Goal: Task Accomplishment & Management: Manage account settings

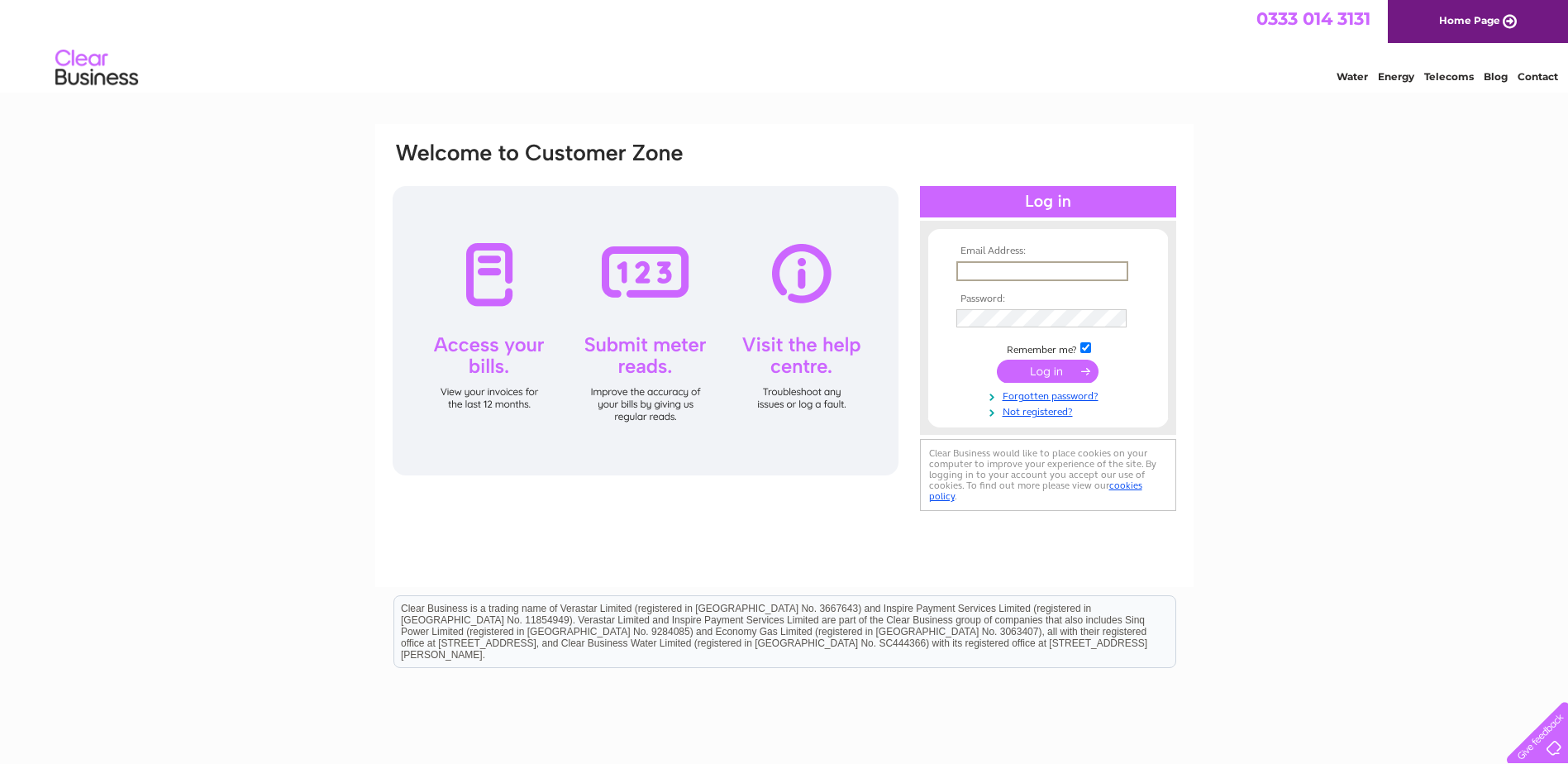
click at [1036, 269] on input "text" at bounding box center [1042, 270] width 172 height 20
type input "[DATE][PERSON_NAME][EMAIL_ADDRESS][DOMAIN_NAME]"
click at [1043, 393] on link "Forgotten password?" at bounding box center [1049, 393] width 187 height 16
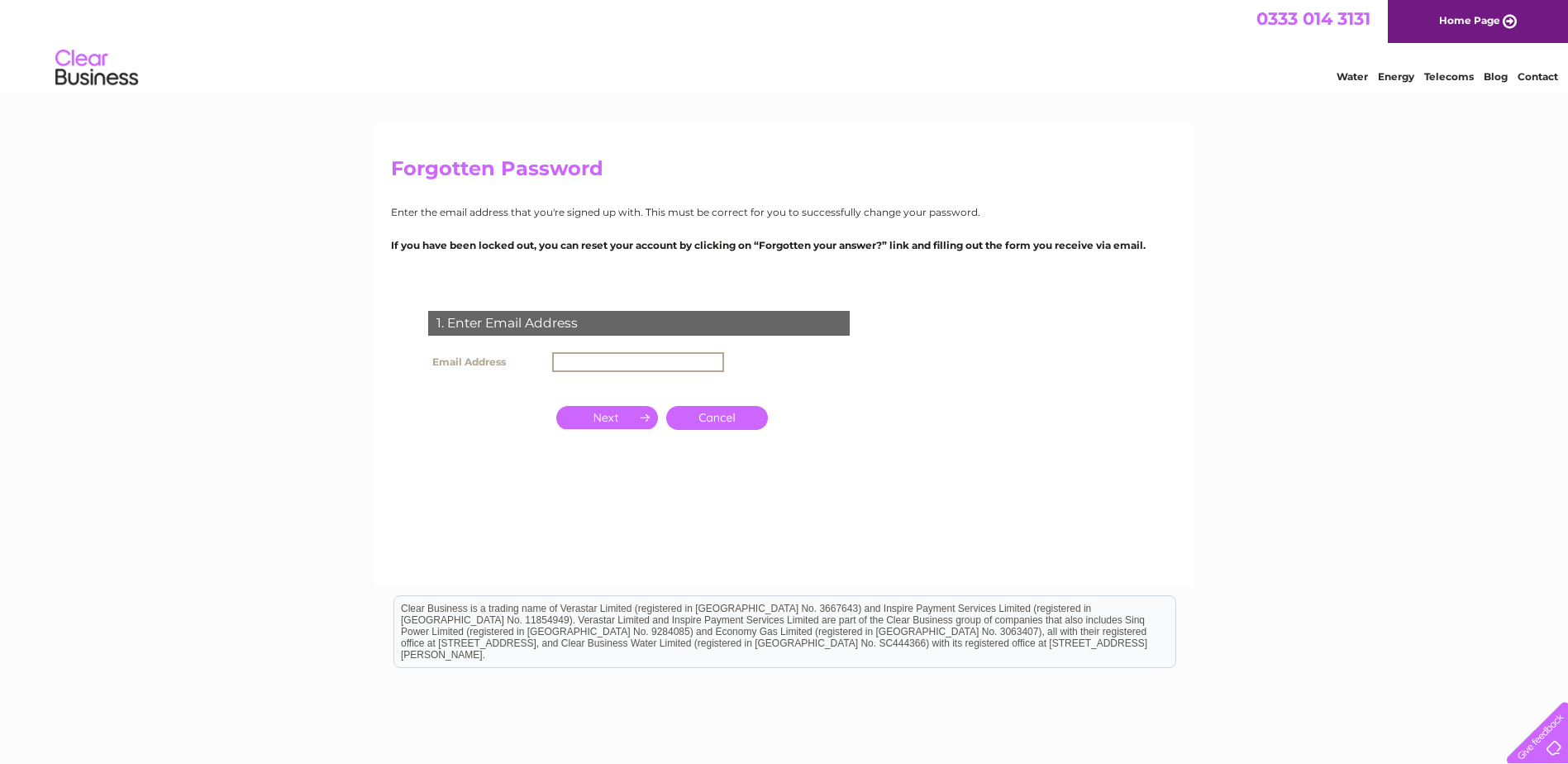
click at [679, 362] on input "text" at bounding box center [637, 362] width 172 height 20
type input "[DATE][PERSON_NAME][EMAIL_ADDRESS][DOMAIN_NAME]"
click at [629, 415] on input "button" at bounding box center [607, 417] width 102 height 23
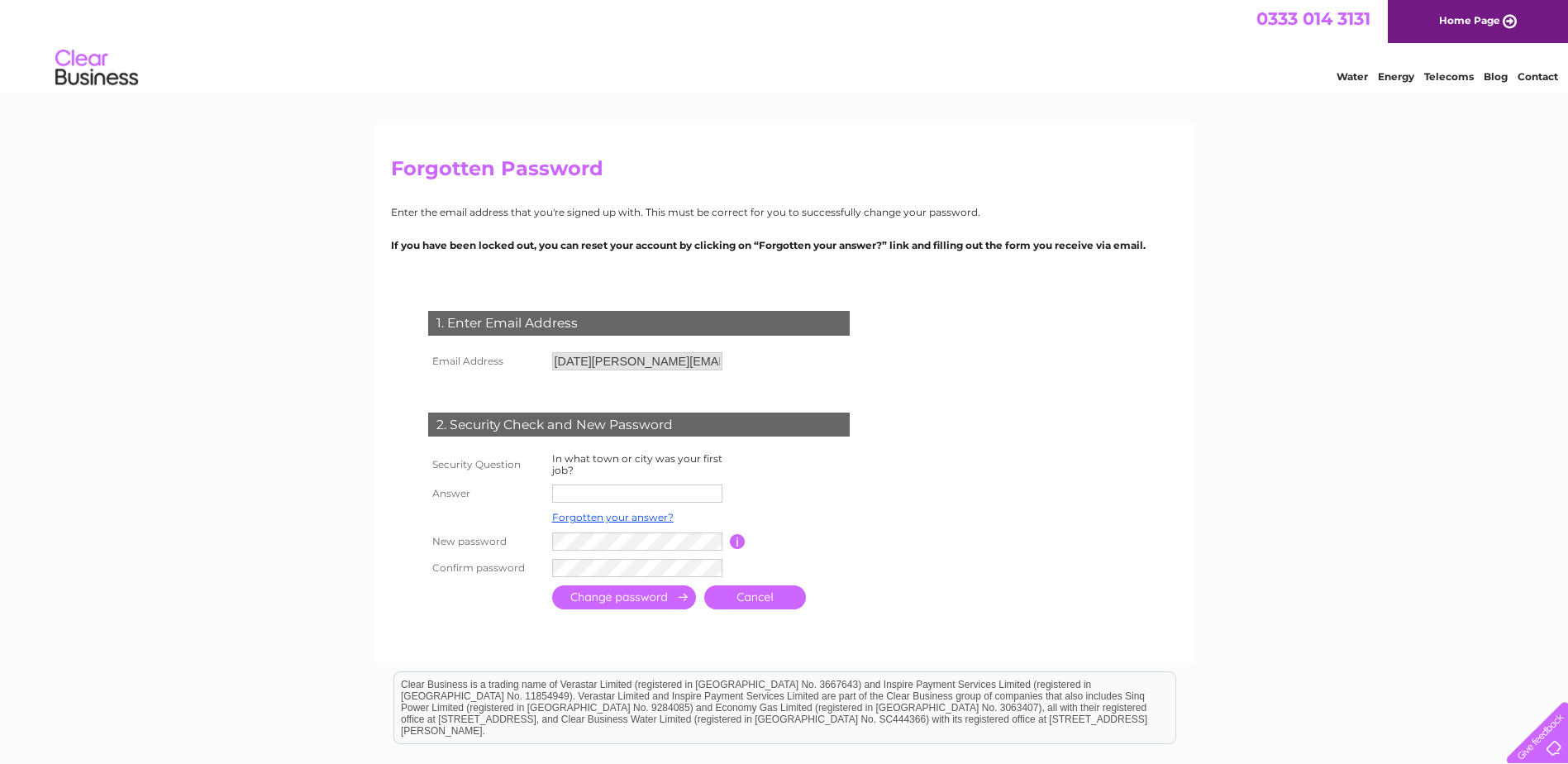
click at [600, 491] on input "text" at bounding box center [637, 493] width 170 height 18
type input "[GEOGRAPHIC_DATA]"
click at [610, 594] on input "submit" at bounding box center [623, 598] width 144 height 24
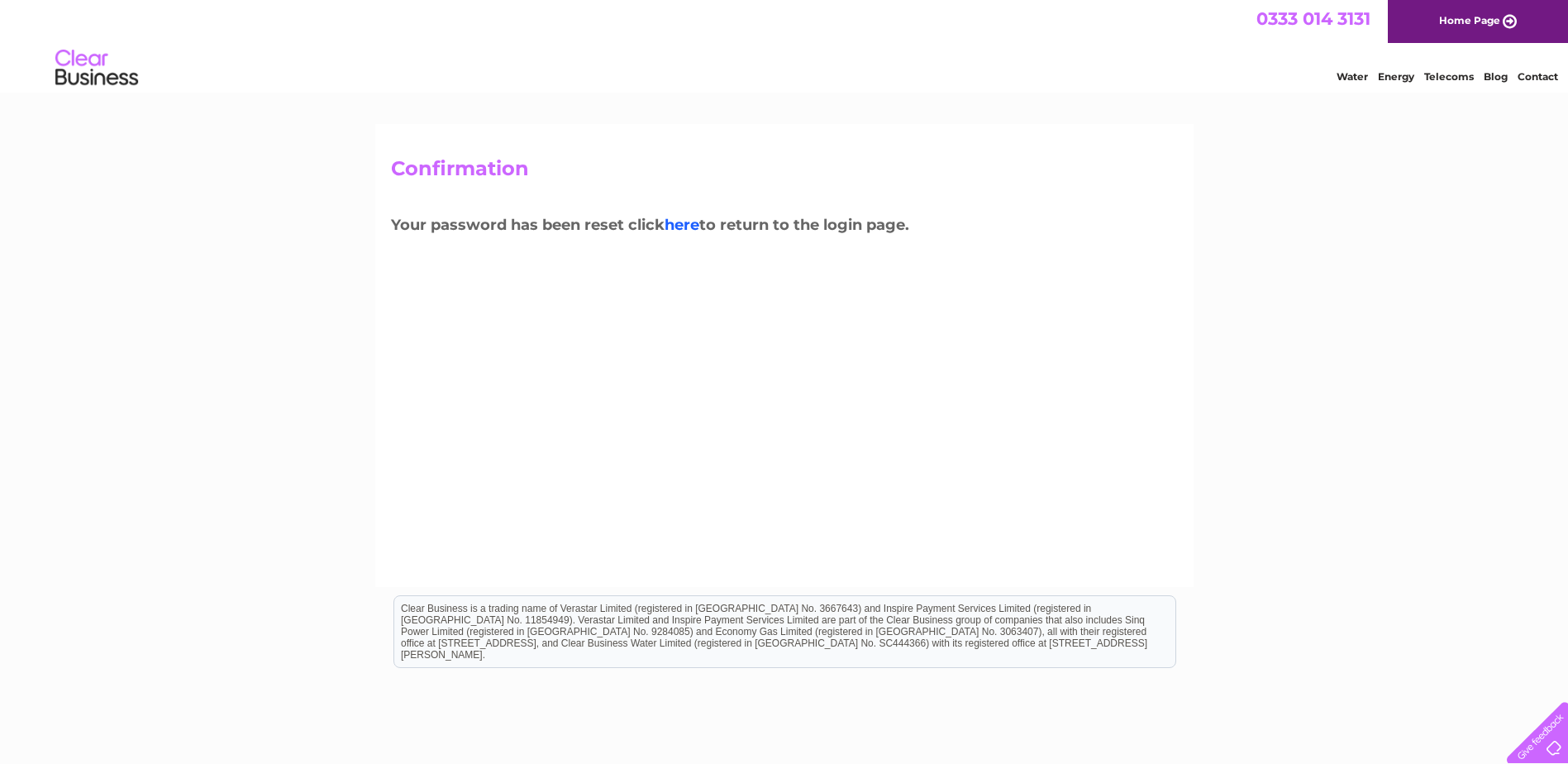
click at [682, 223] on link "here" at bounding box center [681, 225] width 34 height 18
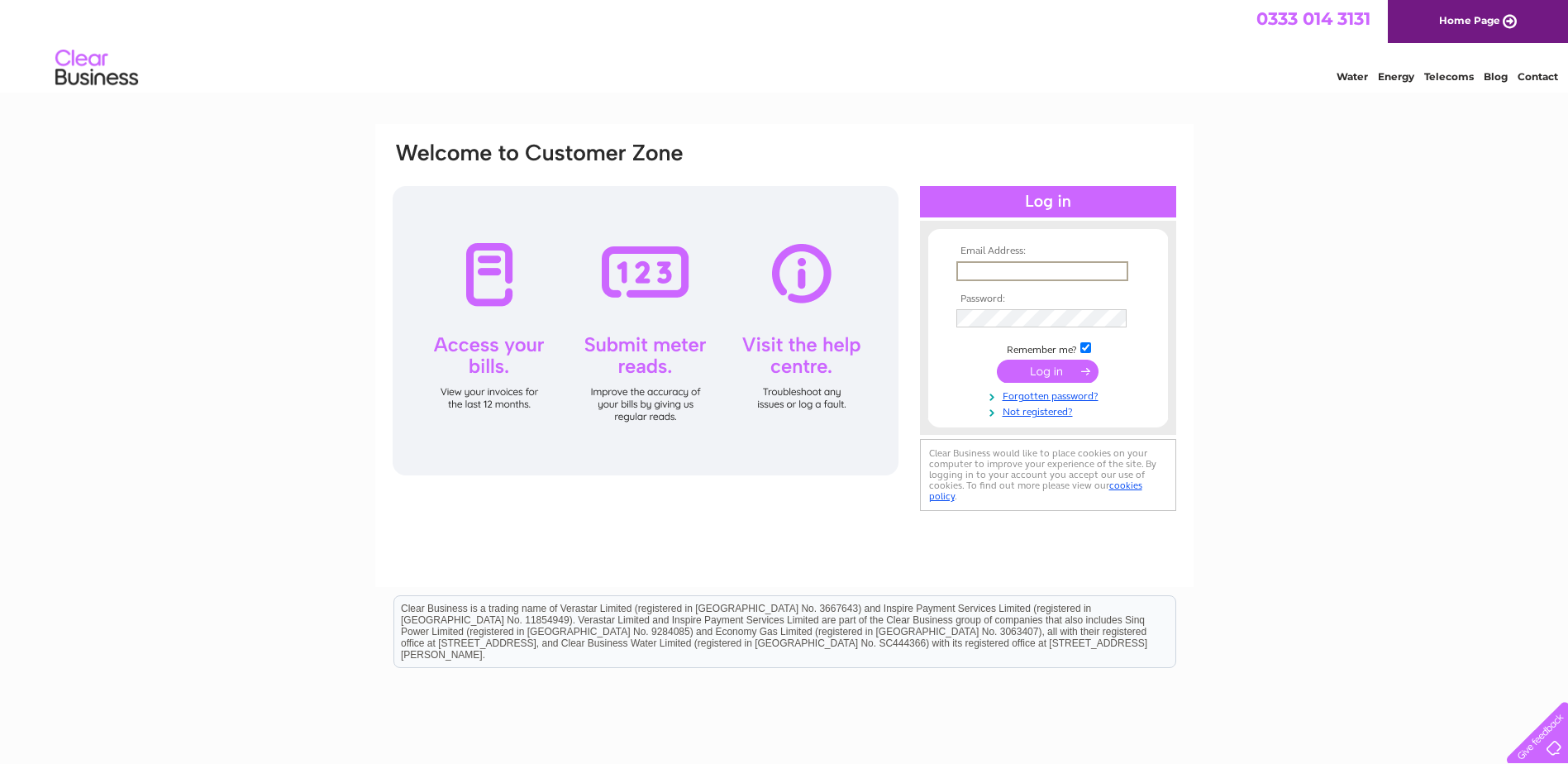
drag, startPoint x: 956, startPoint y: 267, endPoint x: 970, endPoint y: 270, distance: 14.3
click at [959, 267] on input "text" at bounding box center [1042, 270] width 172 height 20
type input "[DATE][PERSON_NAME][EMAIL_ADDRESS][DOMAIN_NAME]"
click at [996, 360] on input "submit" at bounding box center [1047, 371] width 102 height 23
click at [1047, 368] on input "submit" at bounding box center [1047, 371] width 102 height 23
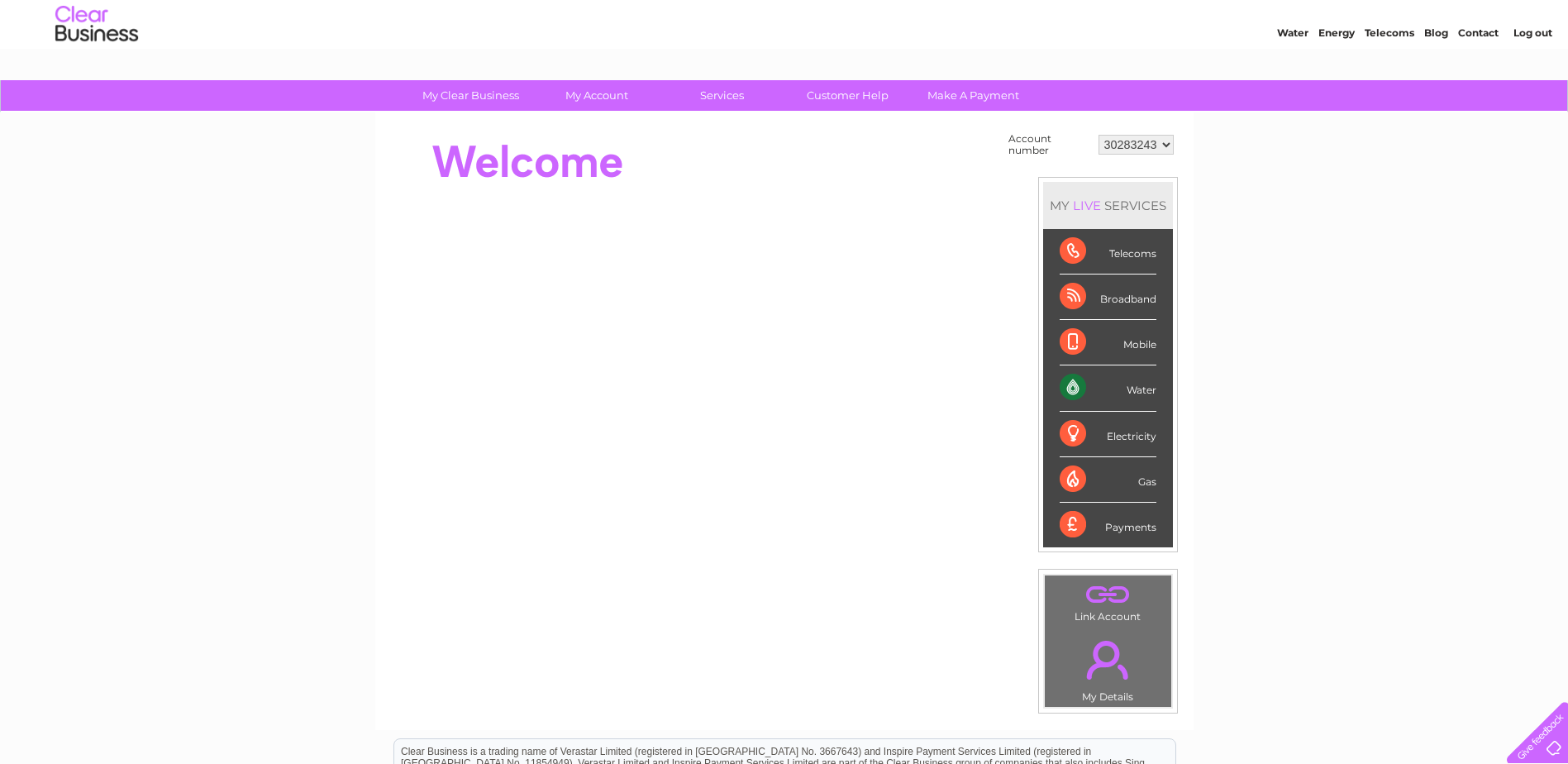
scroll to position [83, 0]
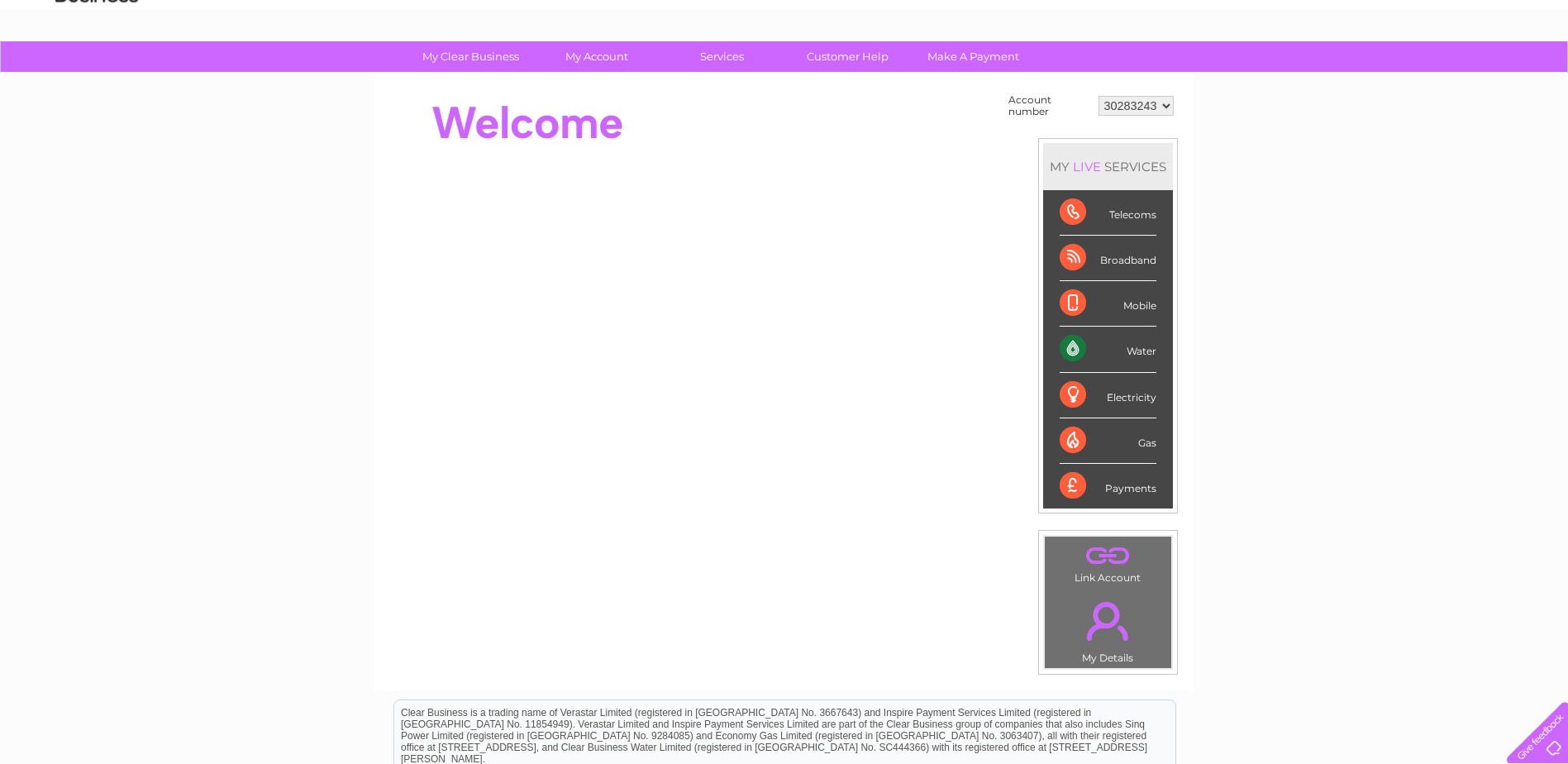
click at [1154, 348] on div "Water" at bounding box center [1108, 349] width 97 height 46
click at [1061, 348] on div "Water" at bounding box center [1108, 349] width 97 height 46
click at [1068, 347] on div "Water" at bounding box center [1108, 349] width 97 height 46
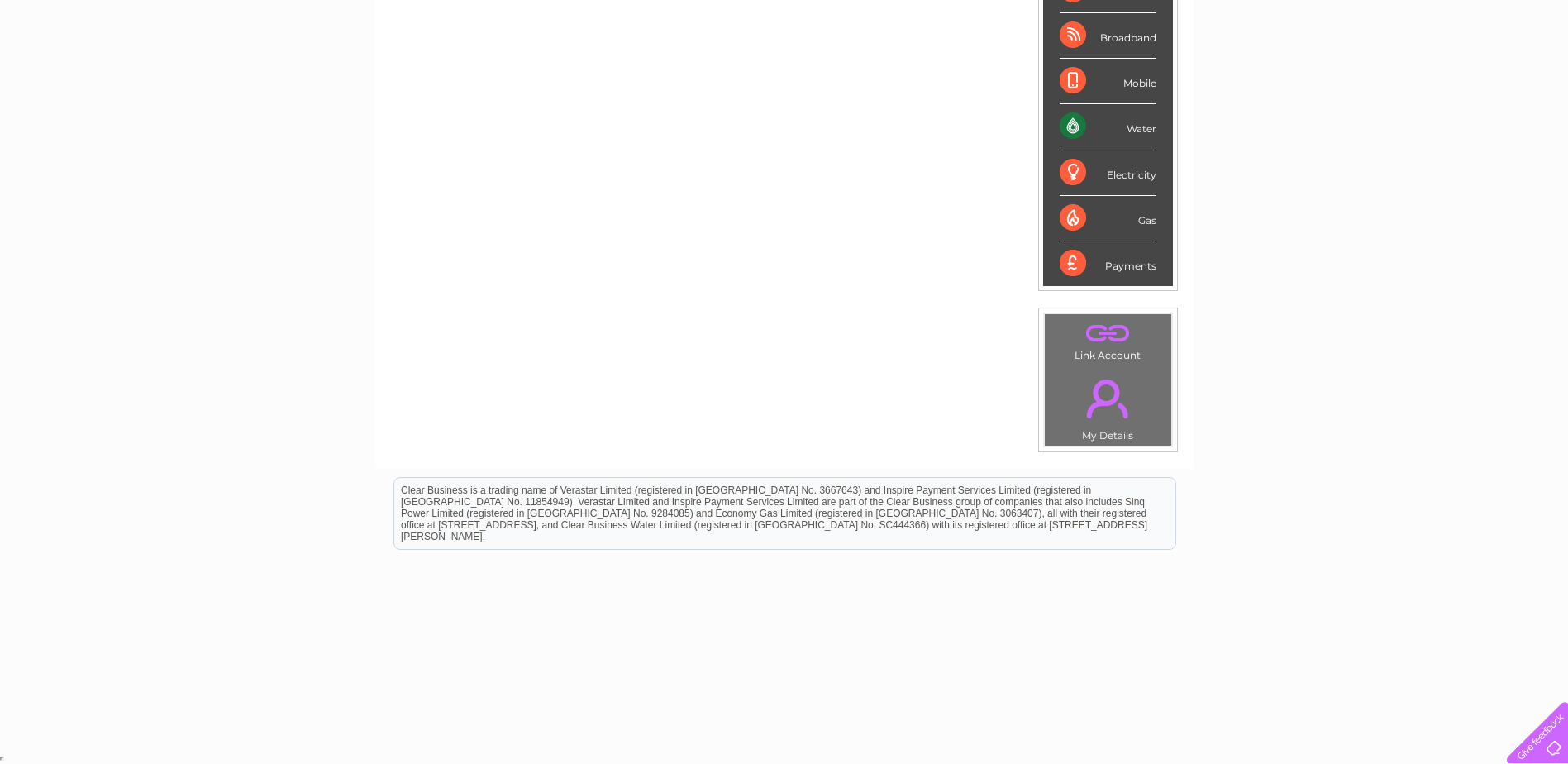
scroll to position [0, 0]
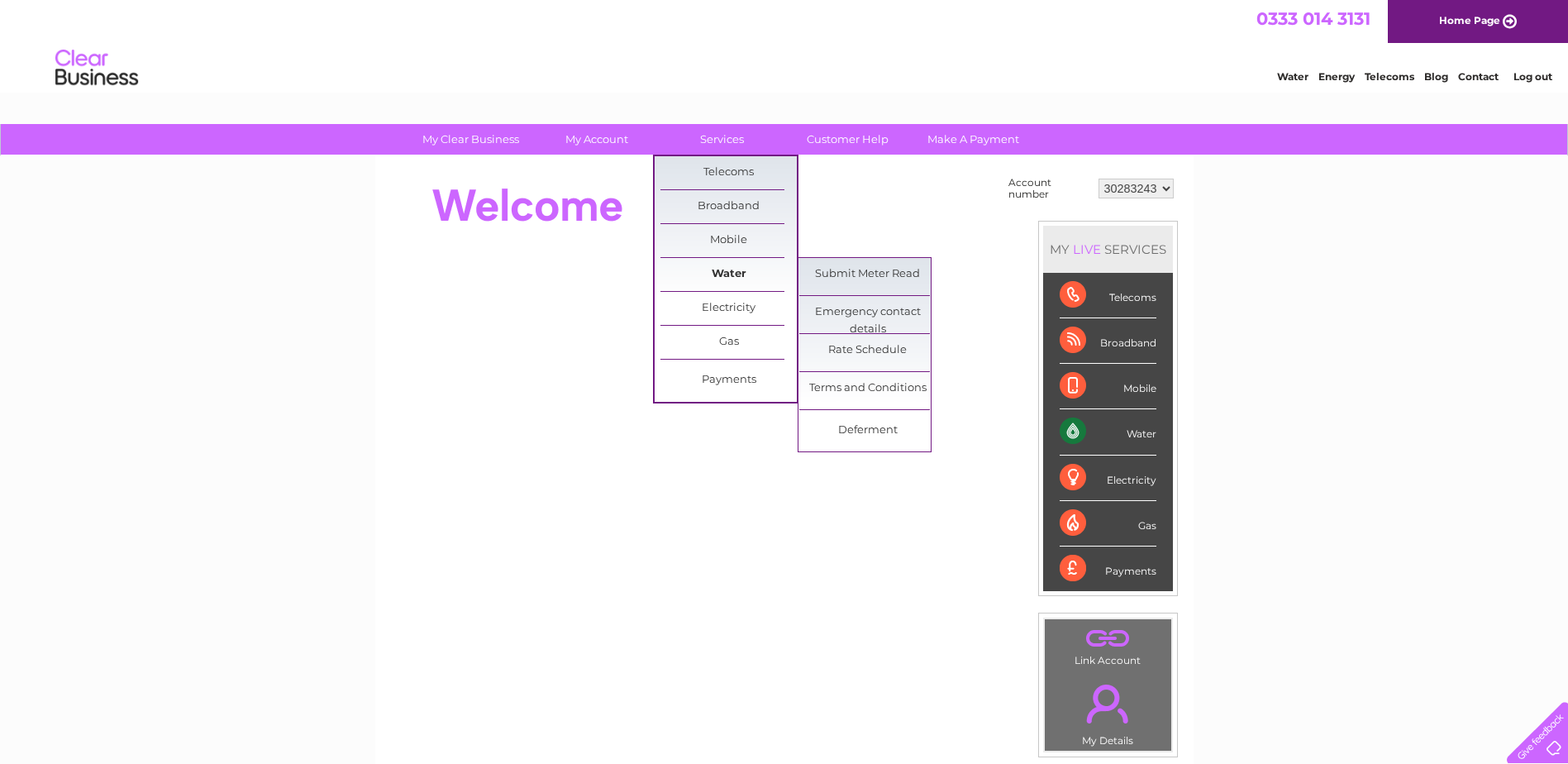
click at [721, 277] on link "Water" at bounding box center [728, 274] width 136 height 33
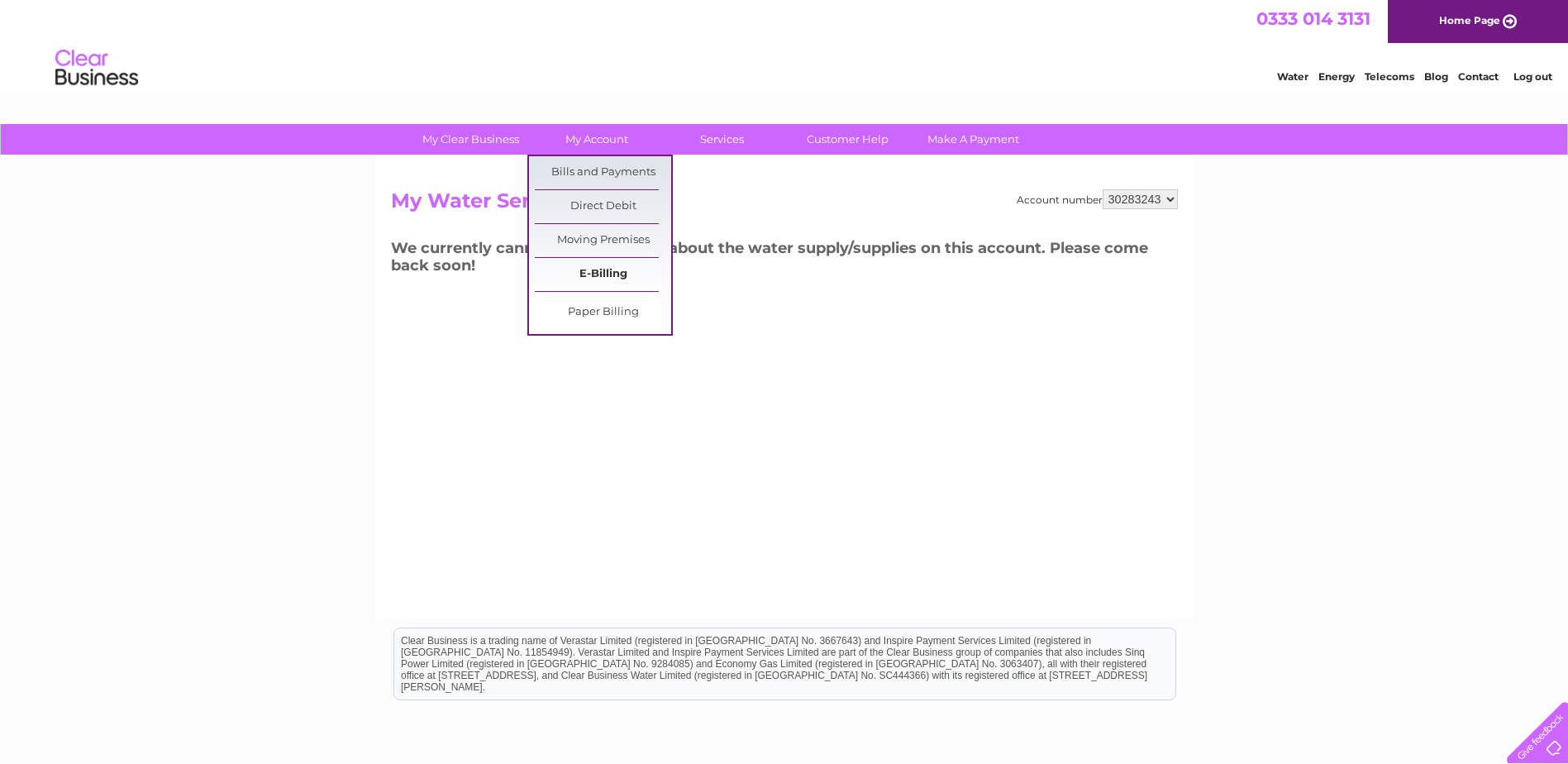
click at [613, 262] on link "E-Billing" at bounding box center [602, 274] width 136 height 33
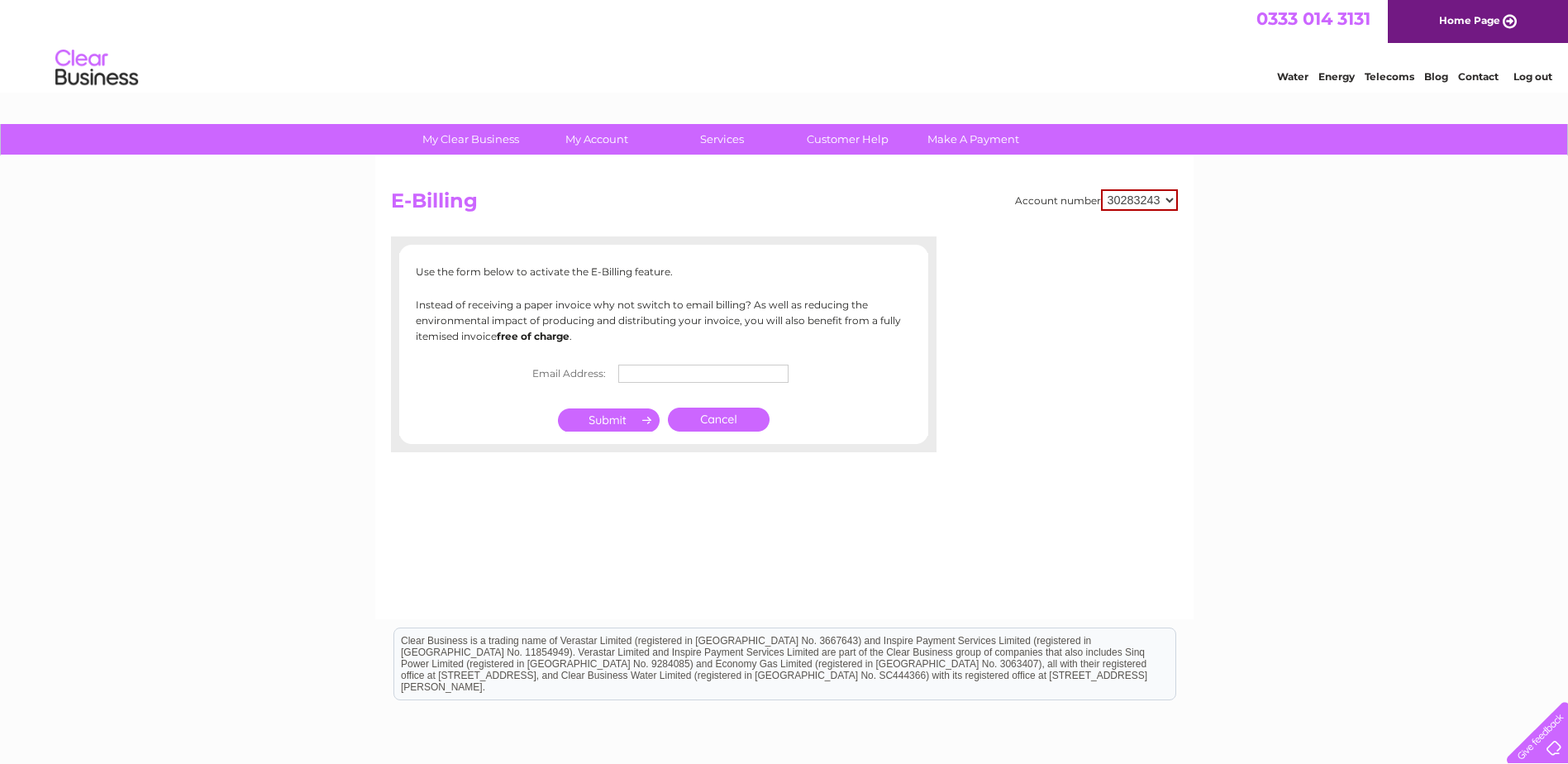
click at [638, 373] on input "text" at bounding box center [703, 373] width 170 height 18
type input "[DATE][PERSON_NAME][EMAIL_ADDRESS][DOMAIN_NAME]"
click at [613, 411] on input "submit" at bounding box center [608, 421] width 102 height 23
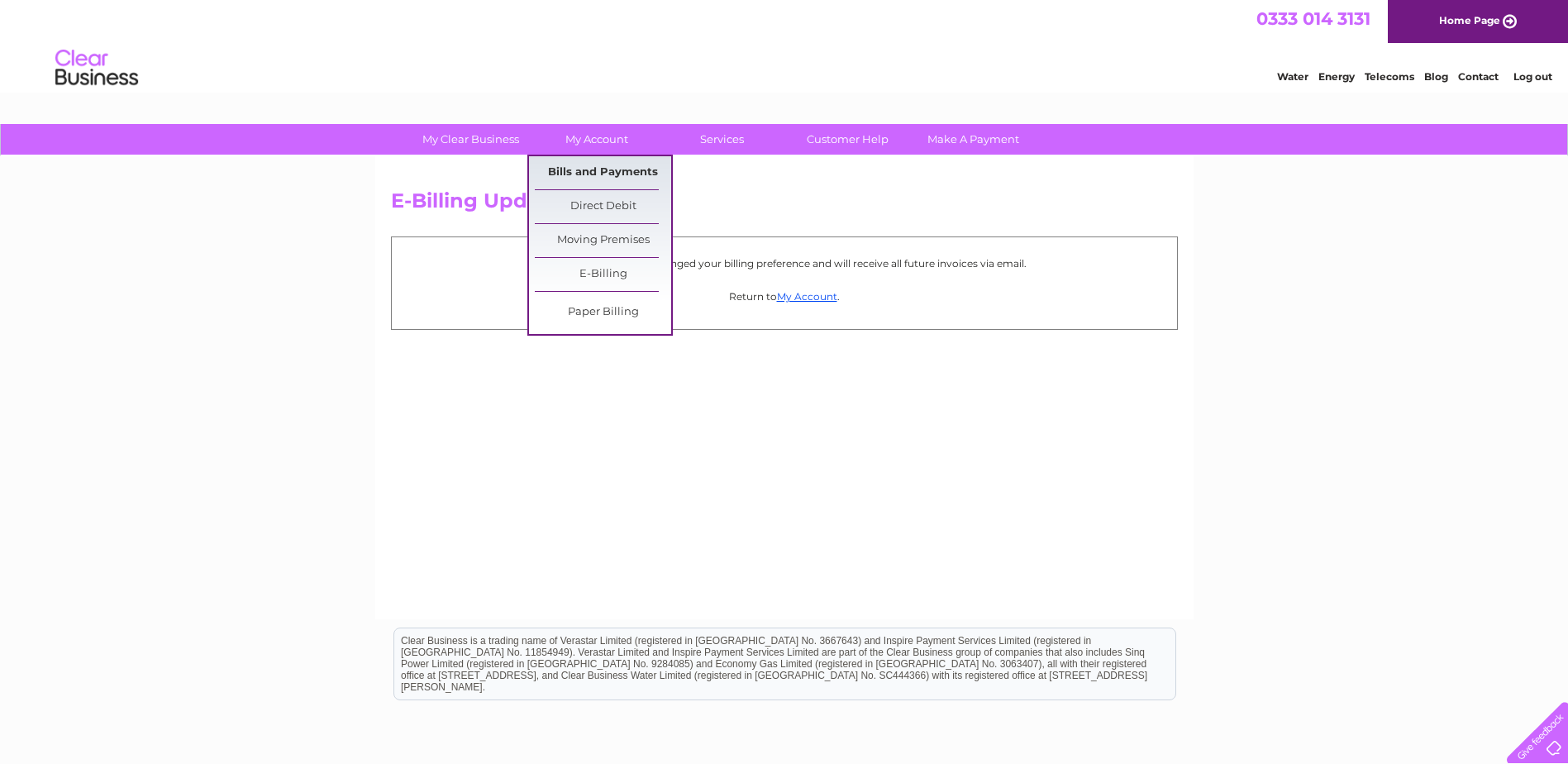
click at [611, 169] on link "Bills and Payments" at bounding box center [602, 172] width 136 height 33
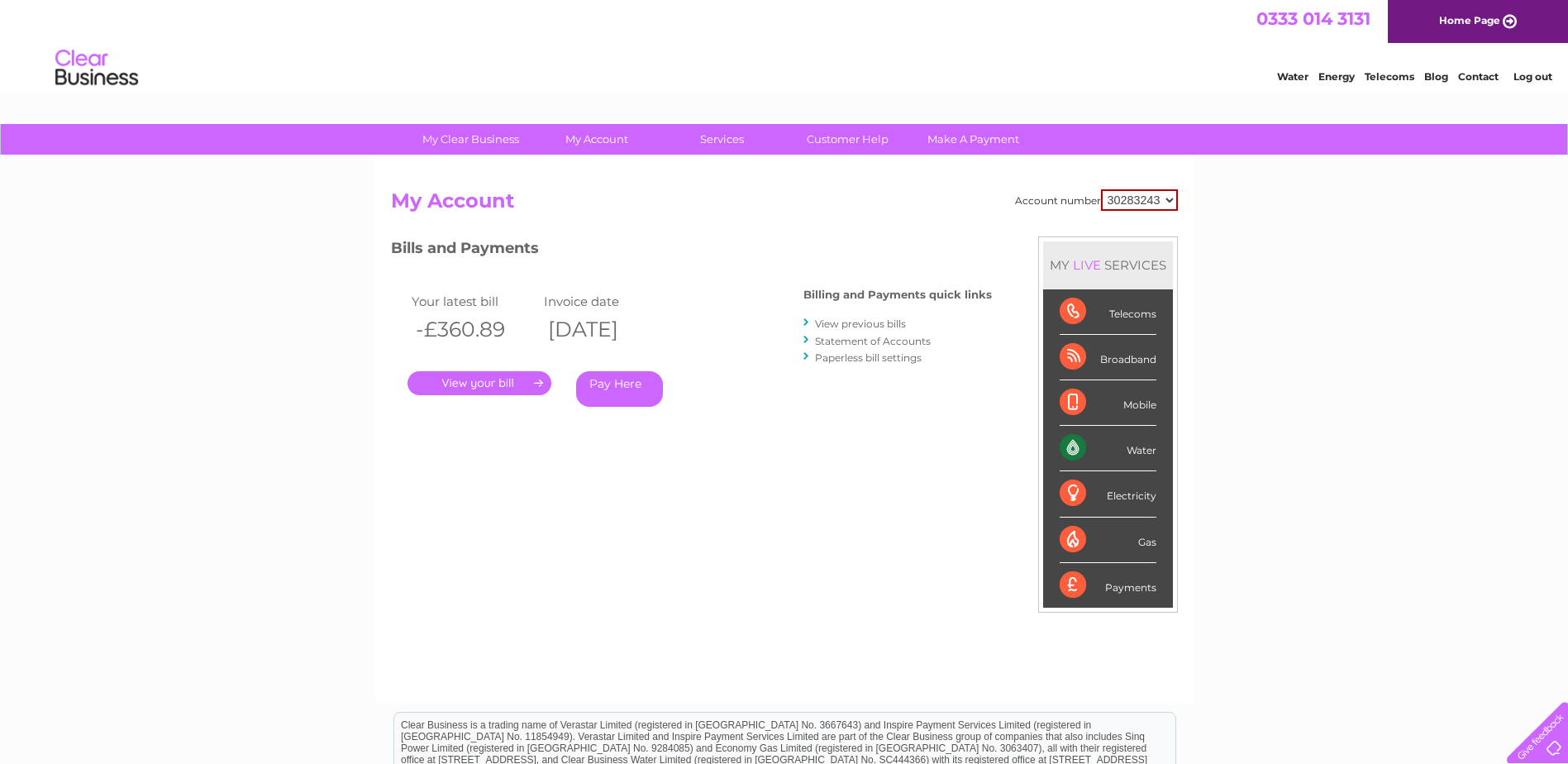
click at [519, 386] on link "." at bounding box center [479, 382] width 144 height 24
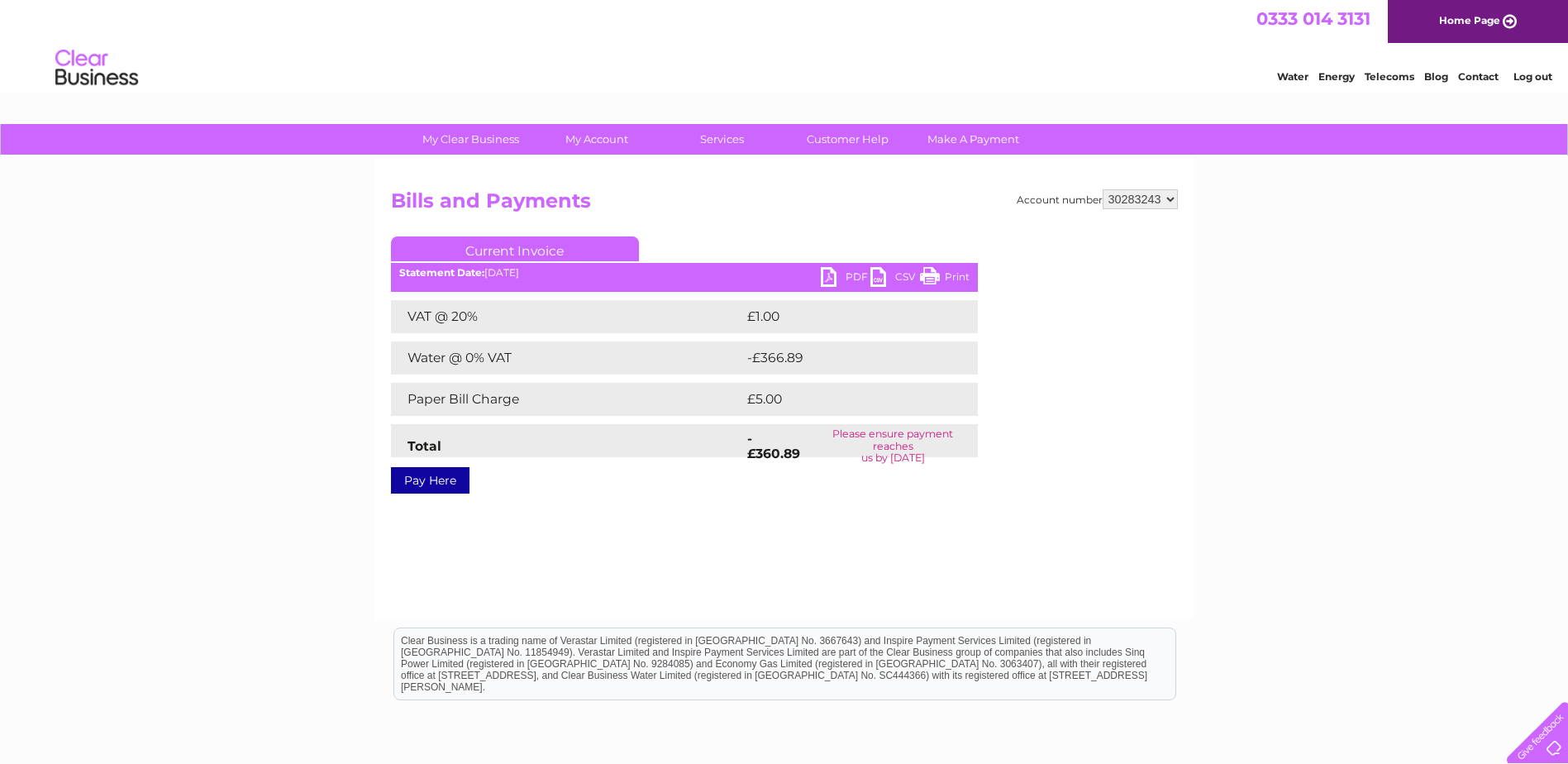
click at [831, 273] on link "PDF" at bounding box center [845, 279] width 49 height 24
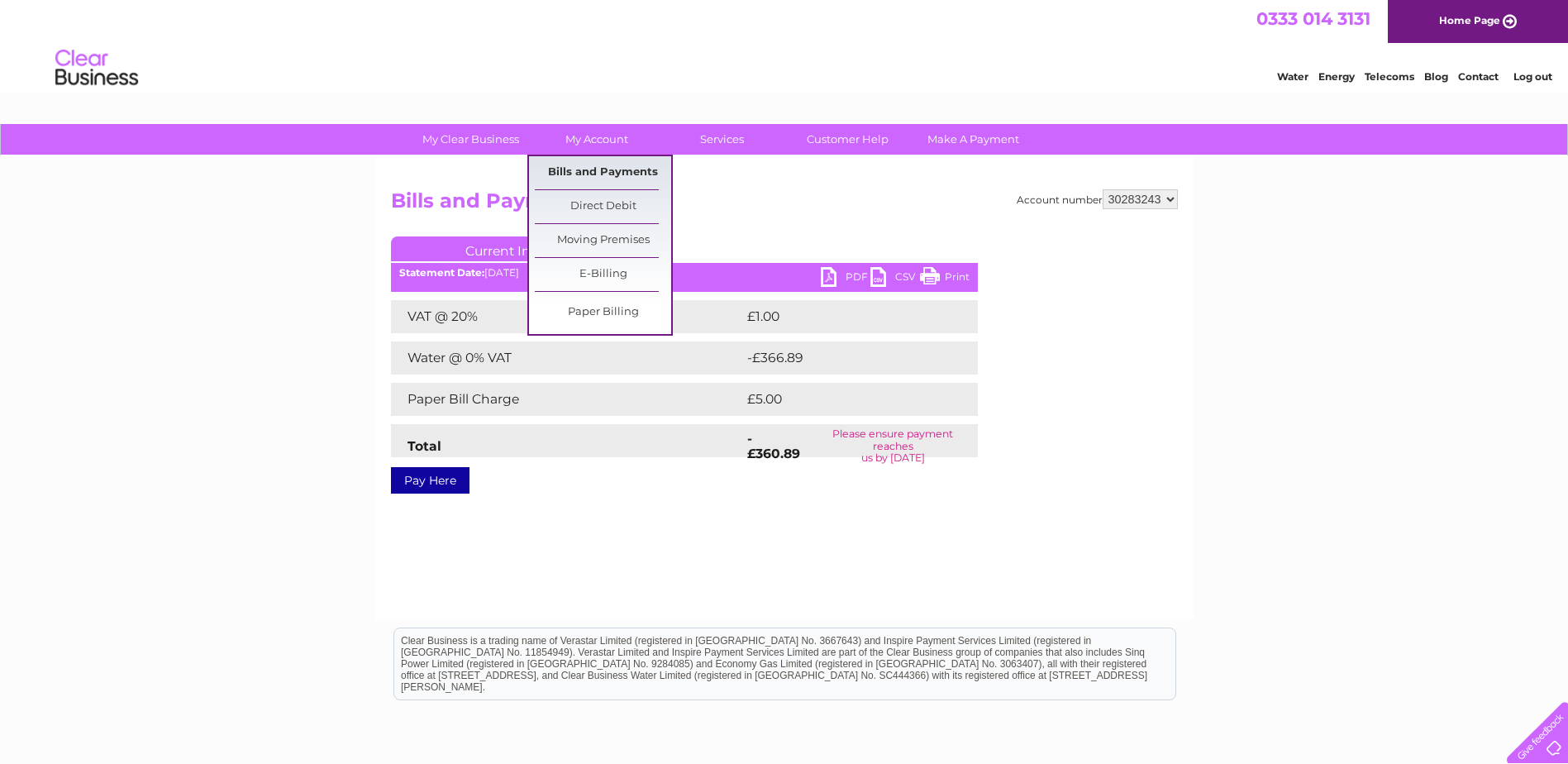
click at [602, 170] on link "Bills and Payments" at bounding box center [602, 172] width 136 height 33
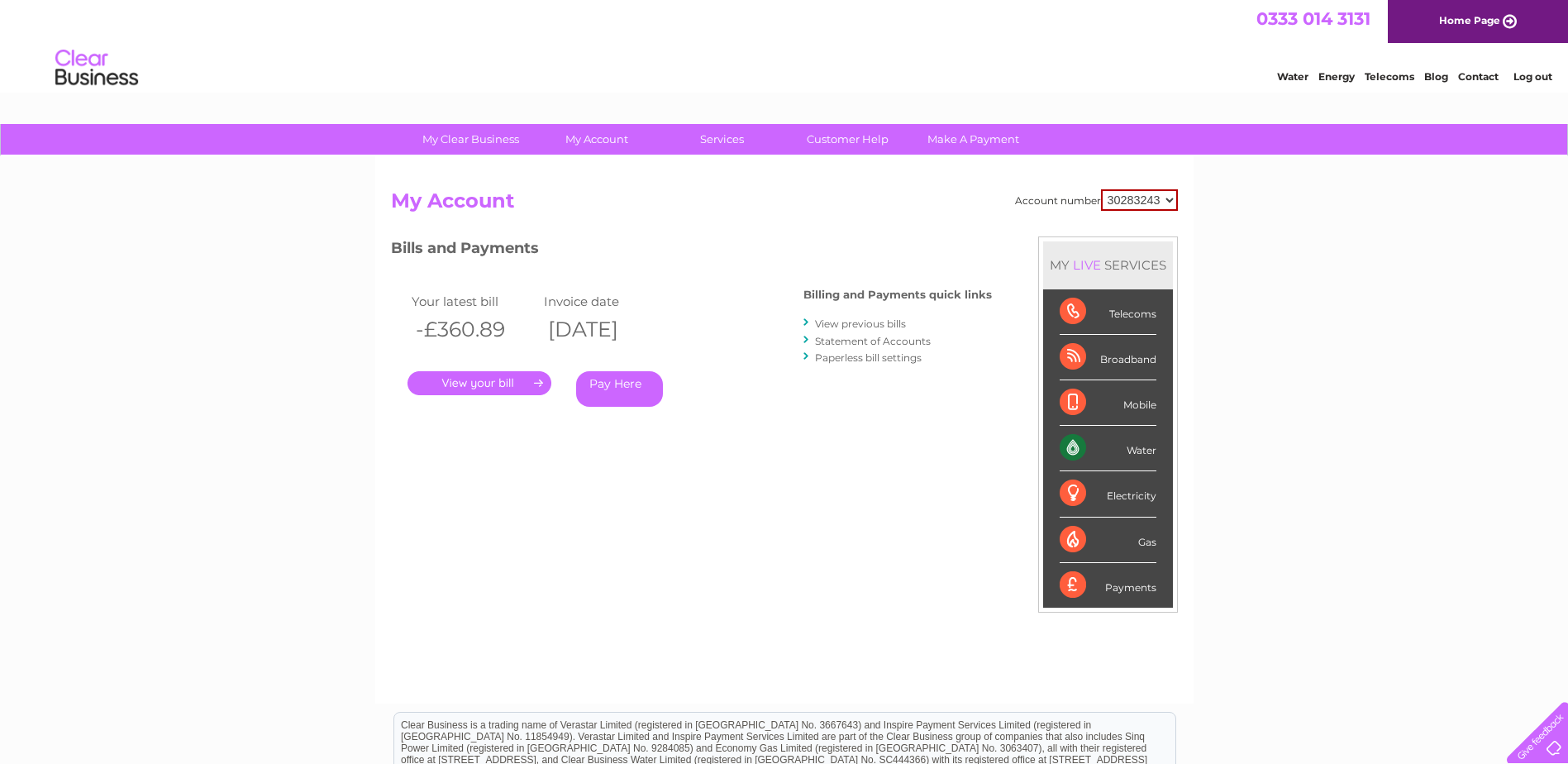
click at [1108, 582] on div "Payments" at bounding box center [1108, 584] width 97 height 45
click at [1147, 583] on div "Payments" at bounding box center [1108, 584] width 97 height 45
click at [867, 337] on link "Statement of Accounts" at bounding box center [872, 341] width 116 height 12
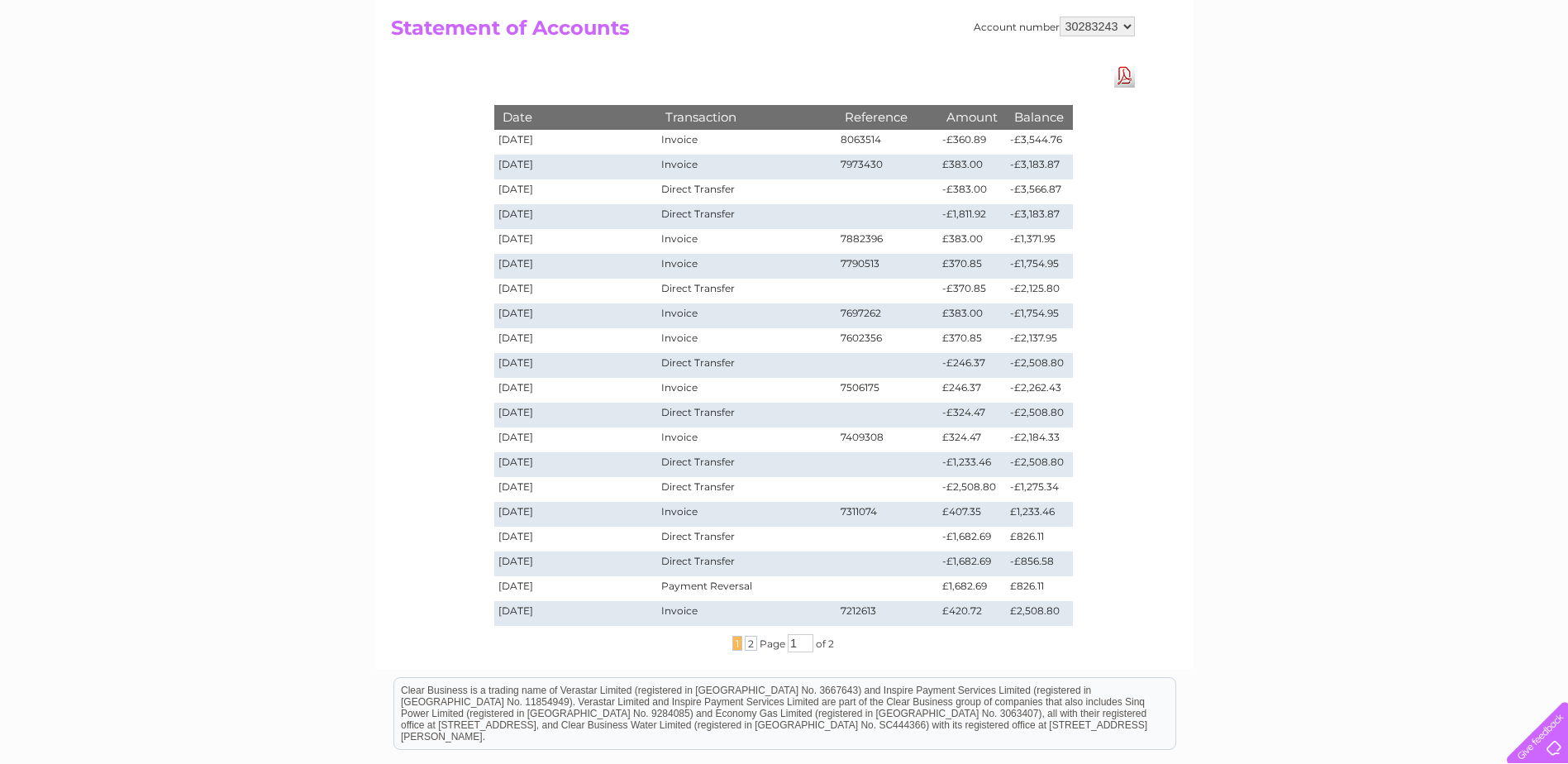
scroll to position [330, 0]
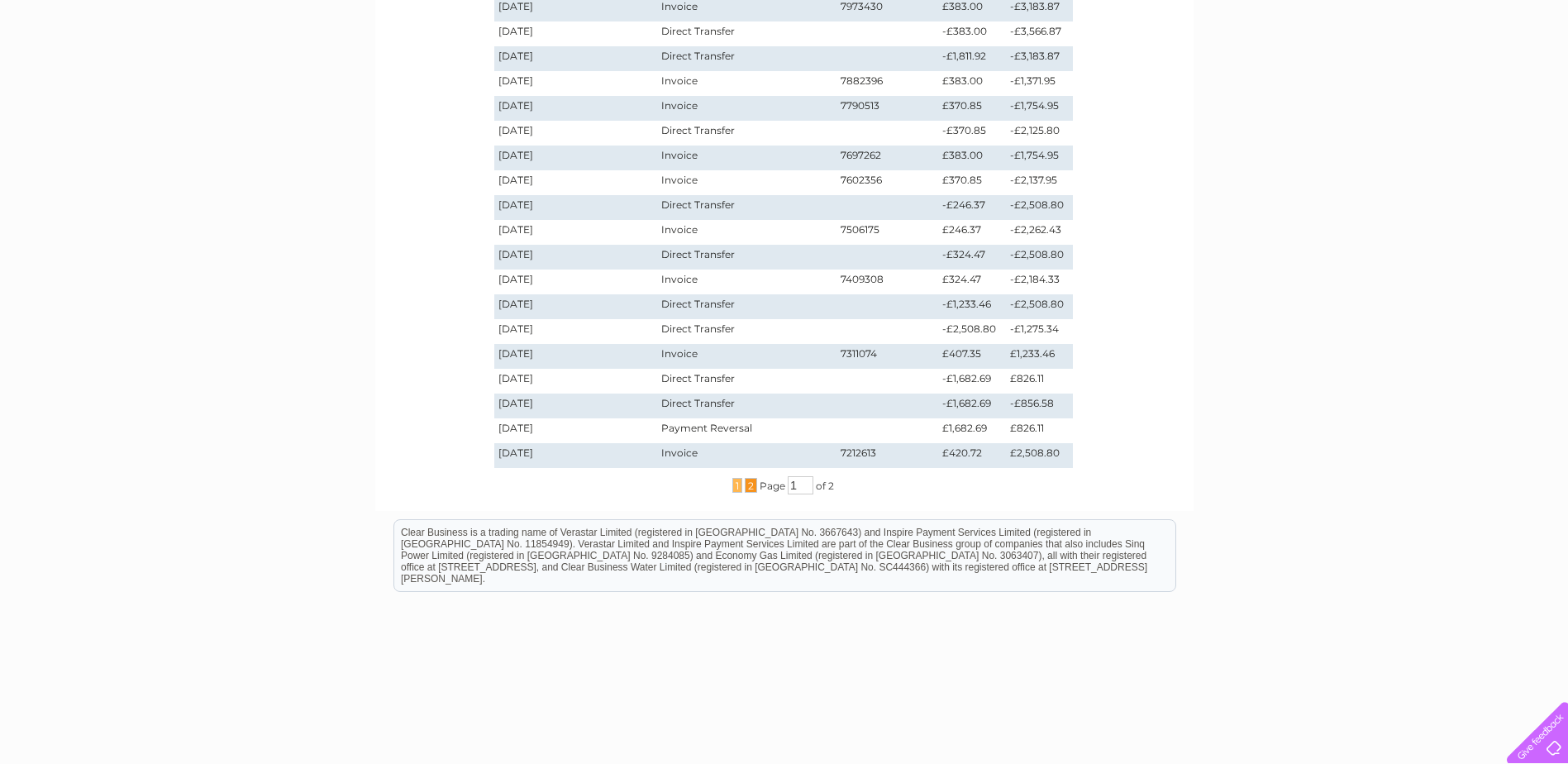
click at [748, 482] on span "2" at bounding box center [751, 485] width 12 height 15
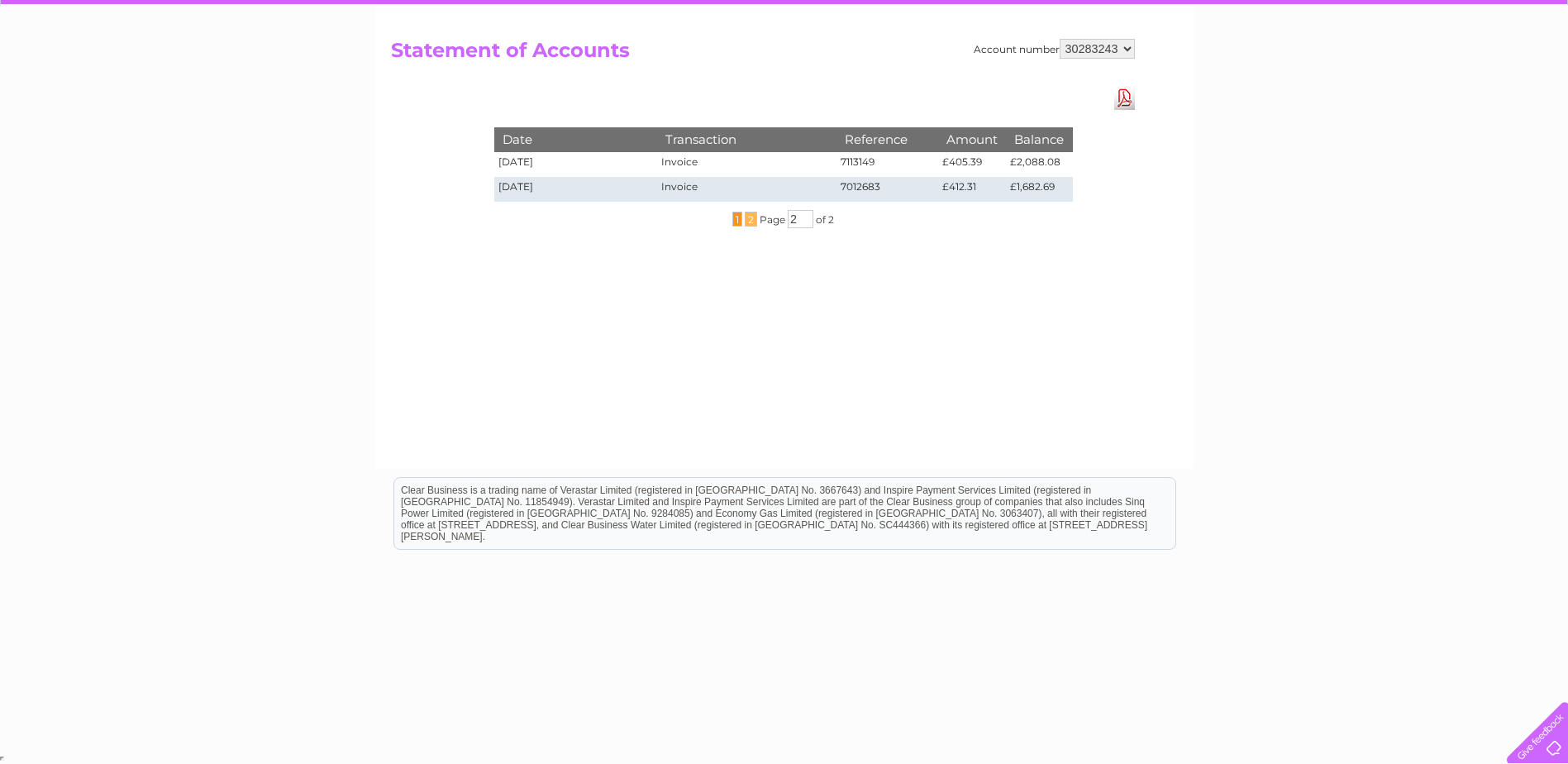
click at [733, 221] on span "1" at bounding box center [737, 219] width 10 height 15
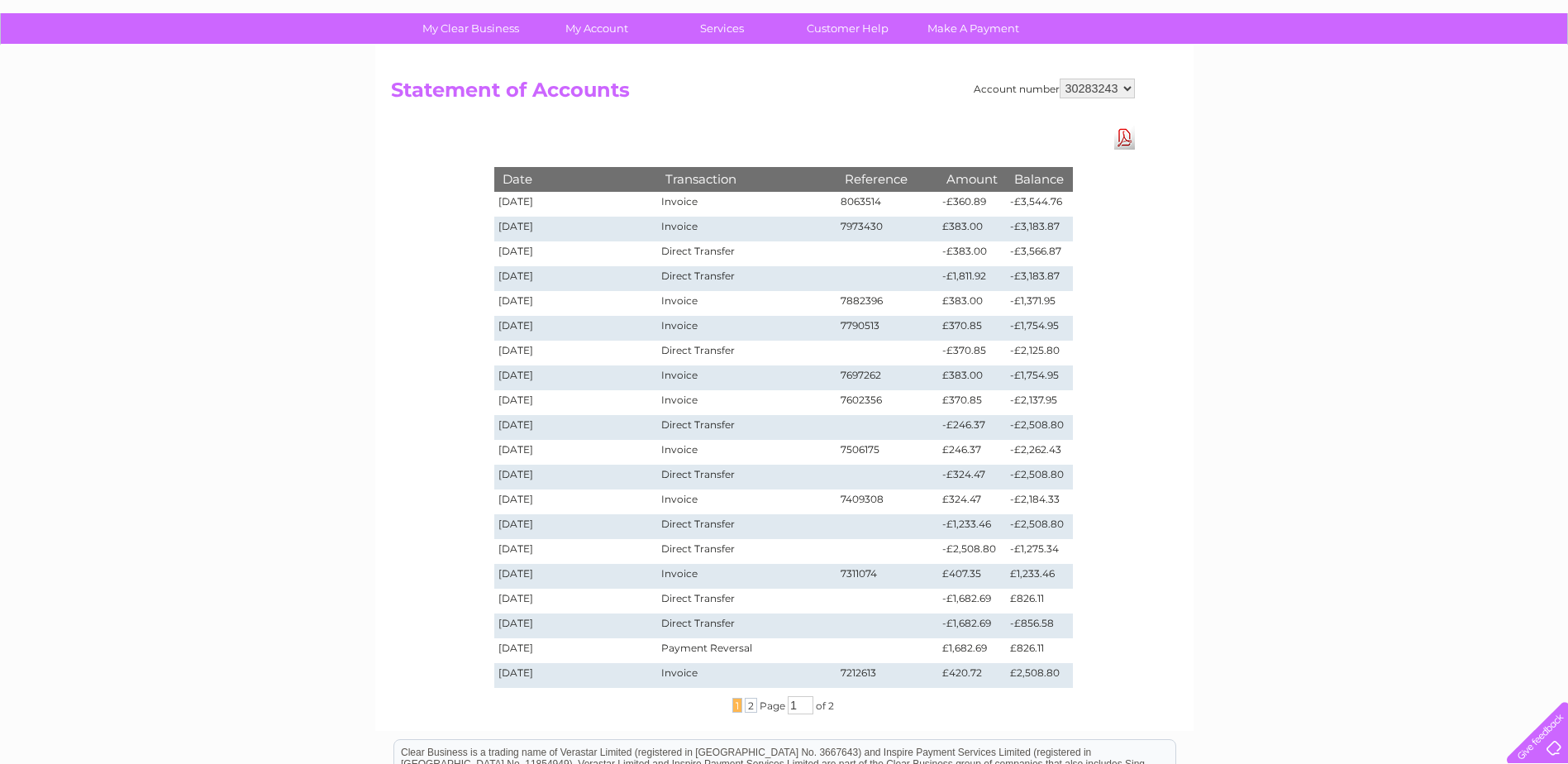
scroll to position [83, 0]
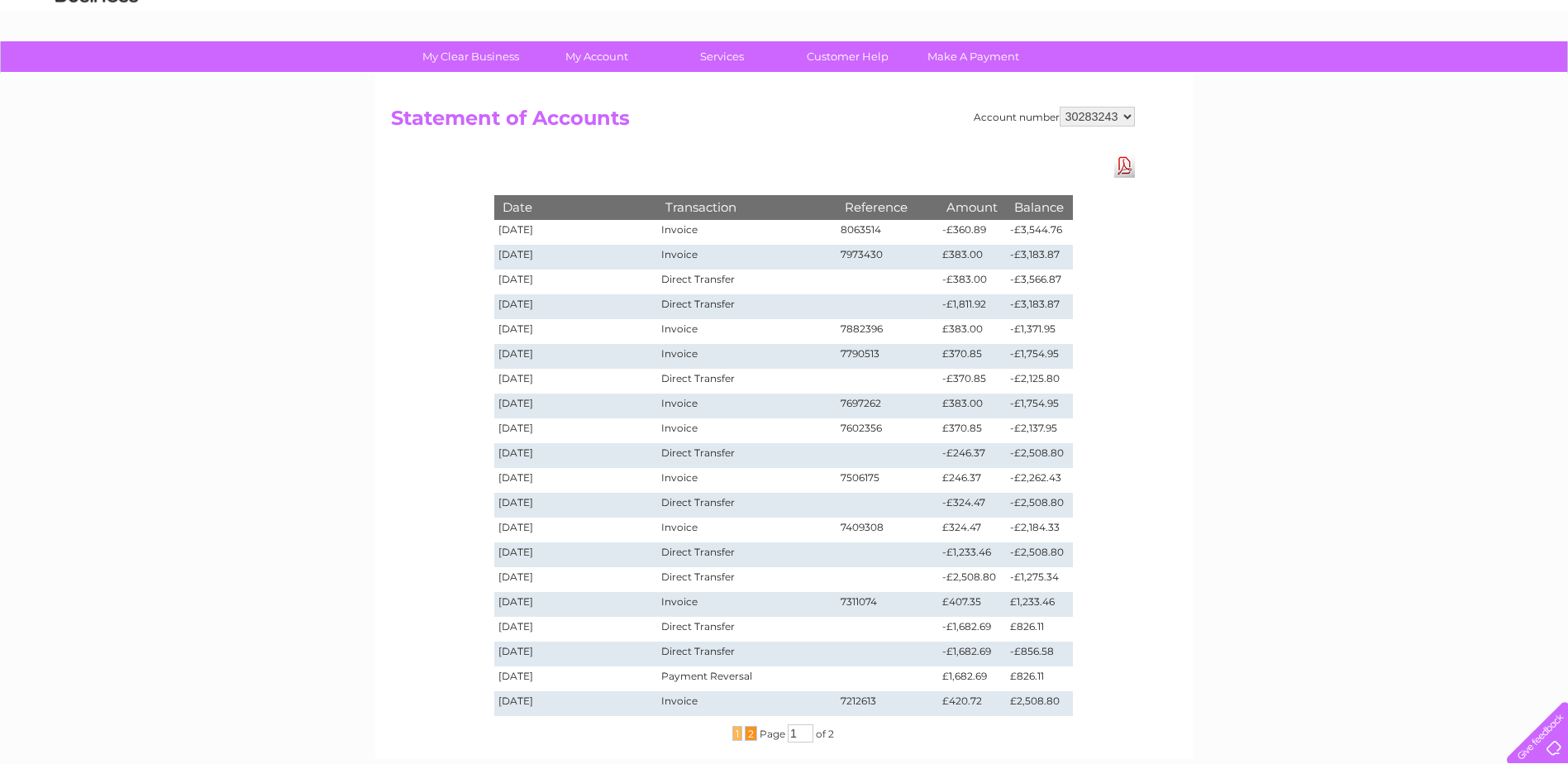
click at [745, 735] on span "2" at bounding box center [751, 734] width 12 height 15
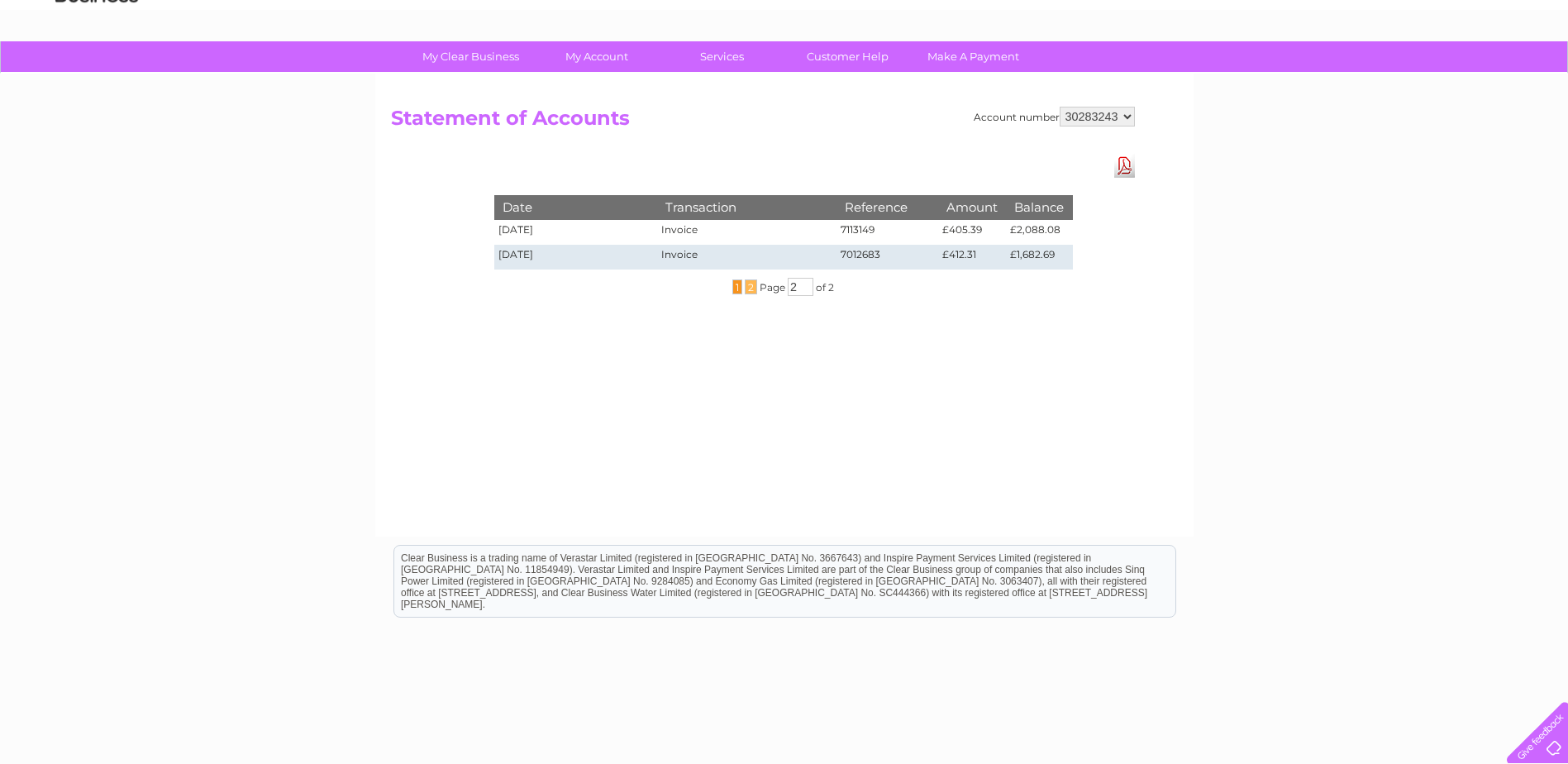
click at [738, 288] on span "1" at bounding box center [737, 287] width 10 height 15
